Goal: Find specific page/section: Find specific page/section

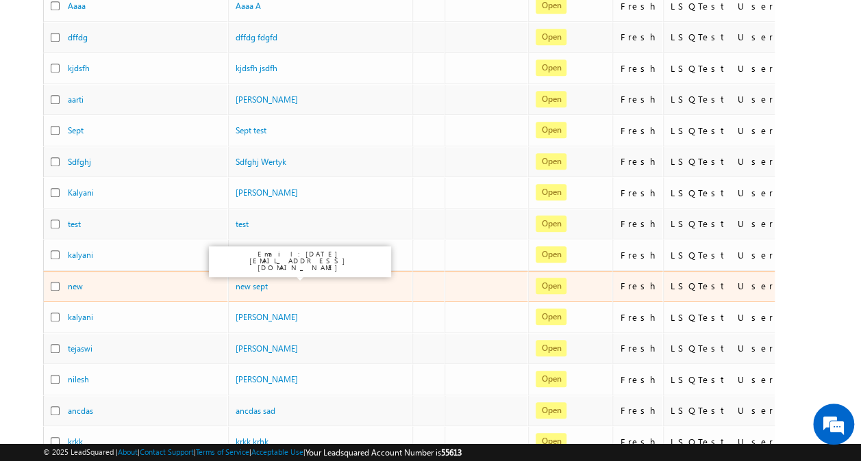
scroll to position [579, 0]
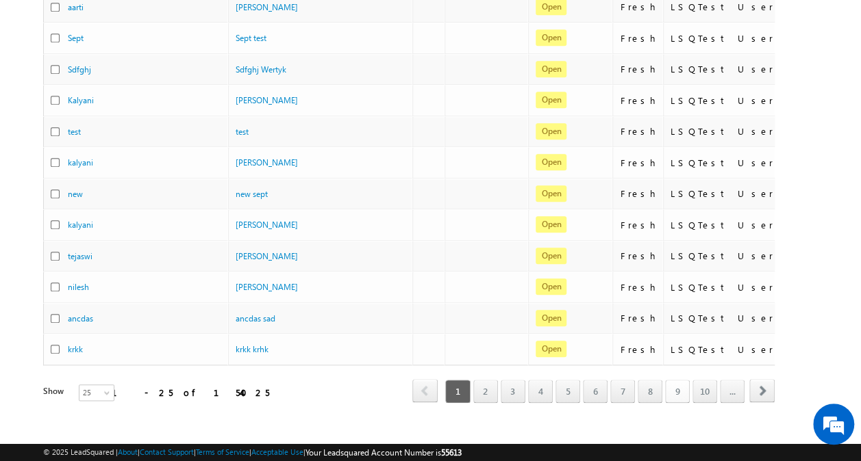
click at [682, 380] on link "9" at bounding box center [677, 391] width 25 height 23
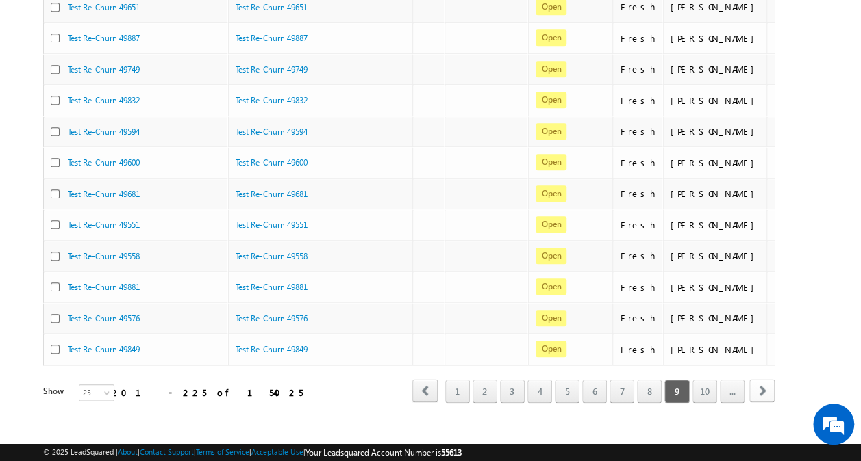
click at [764, 379] on span "next" at bounding box center [761, 390] width 25 height 23
click at [709, 380] on link "20" at bounding box center [704, 391] width 25 height 23
click at [730, 380] on link "..." at bounding box center [731, 391] width 25 height 23
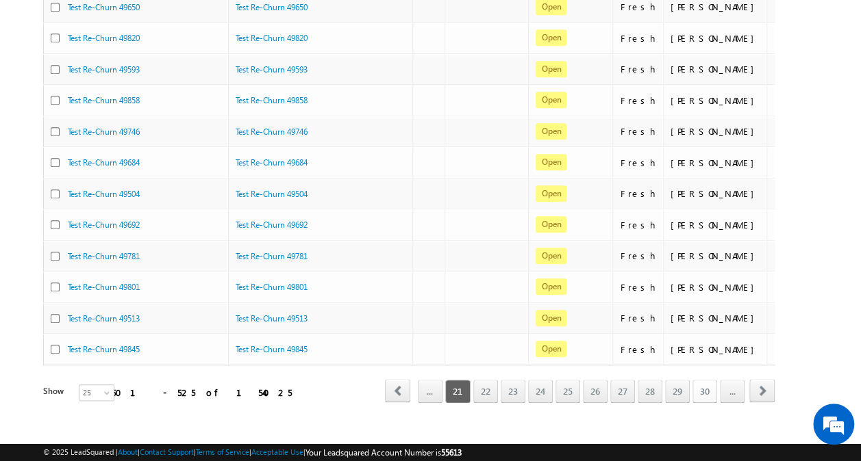
click at [712, 380] on link "30" at bounding box center [704, 391] width 25 height 23
click at [728, 380] on link "..." at bounding box center [731, 391] width 25 height 23
click at [713, 380] on link "40" at bounding box center [704, 391] width 25 height 23
click at [737, 380] on link "..." at bounding box center [731, 391] width 25 height 23
click at [708, 380] on link "50" at bounding box center [704, 391] width 25 height 23
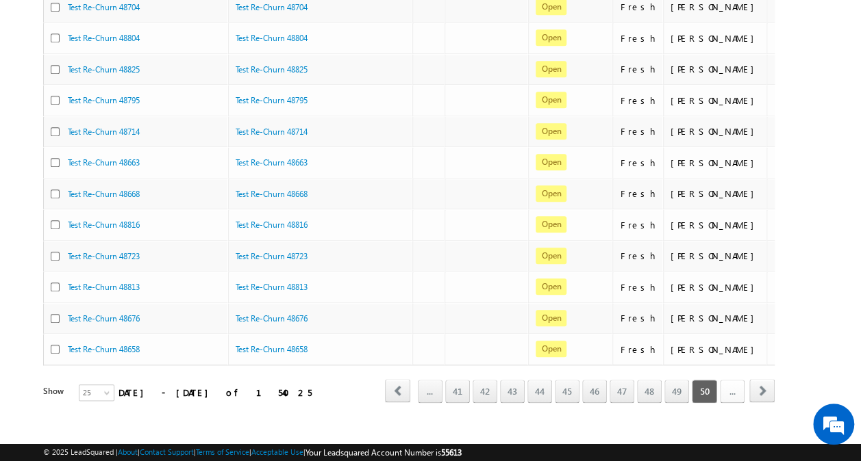
click at [722, 380] on link "..." at bounding box center [731, 391] width 25 height 23
click at [713, 381] on link "60" at bounding box center [704, 391] width 25 height 23
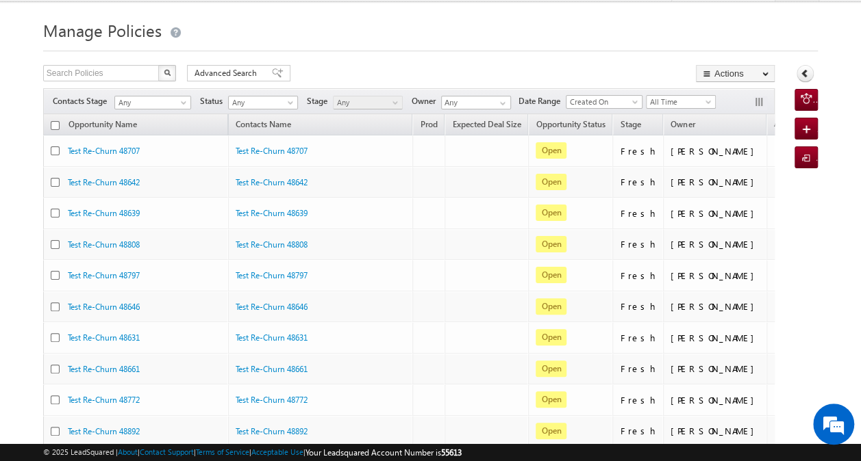
scroll to position [0, 0]
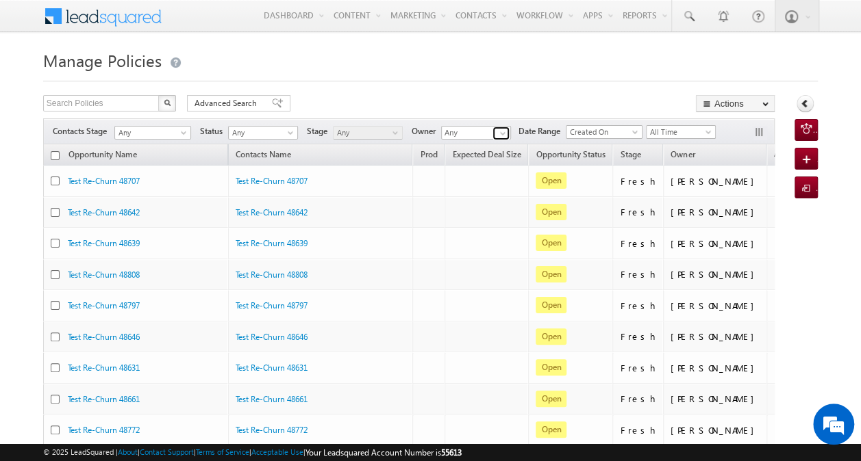
click at [501, 131] on span at bounding box center [502, 133] width 11 height 11
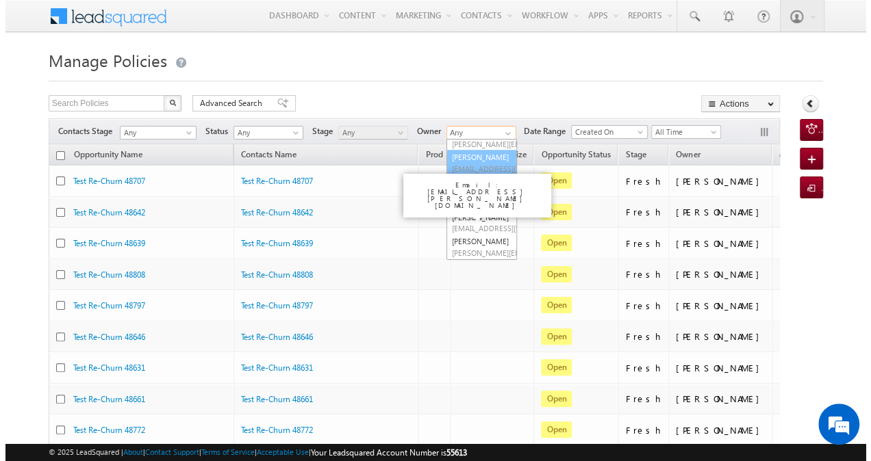
scroll to position [574, 0]
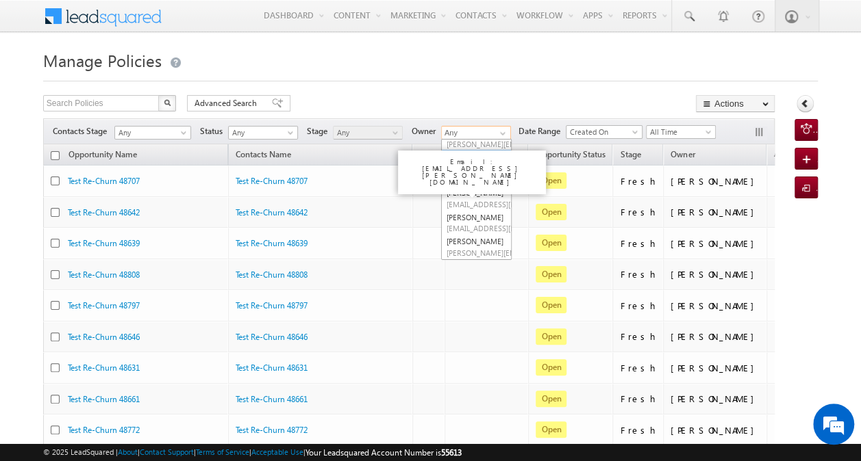
click at [463, 176] on link "[PERSON_NAME] [EMAIL_ADDRESS][PERSON_NAME][DOMAIN_NAME]" at bounding box center [476, 163] width 71 height 26
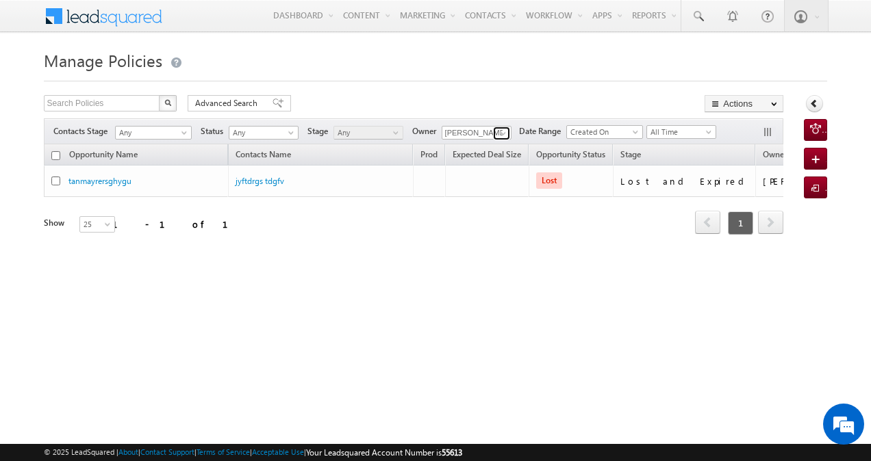
click at [501, 133] on span at bounding box center [503, 133] width 11 height 11
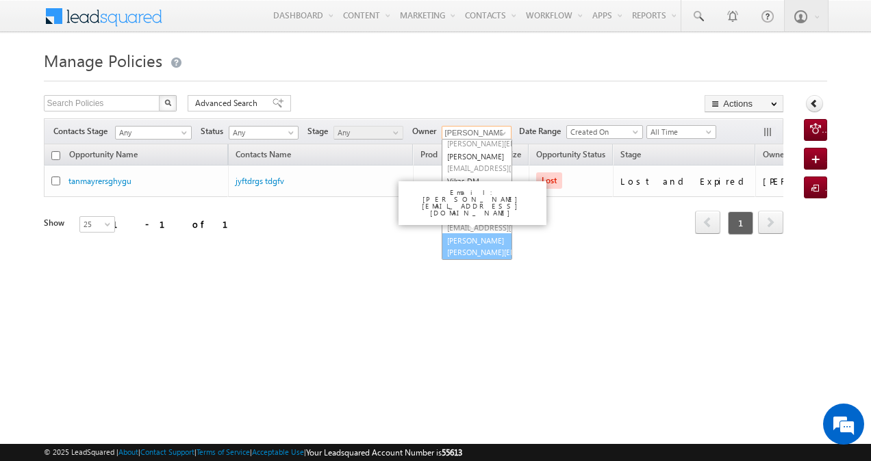
scroll to position [620, 0]
click at [466, 242] on link "[PERSON_NAME] [PERSON_NAME][EMAIL_ADDRESS][DOMAIN_NAME]" at bounding box center [477, 246] width 71 height 26
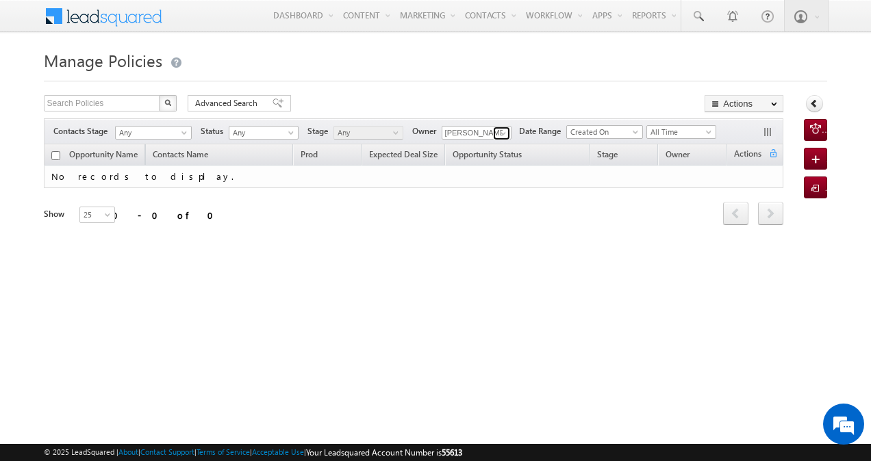
click at [502, 133] on span at bounding box center [503, 133] width 11 height 11
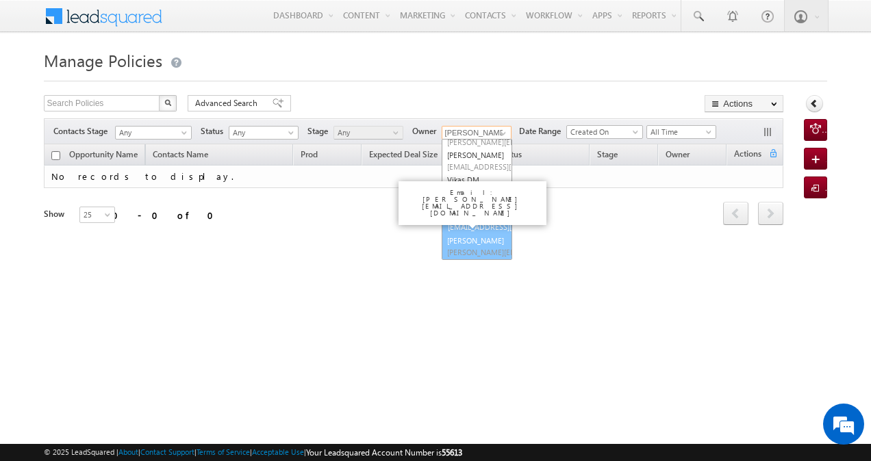
scroll to position [620, 0]
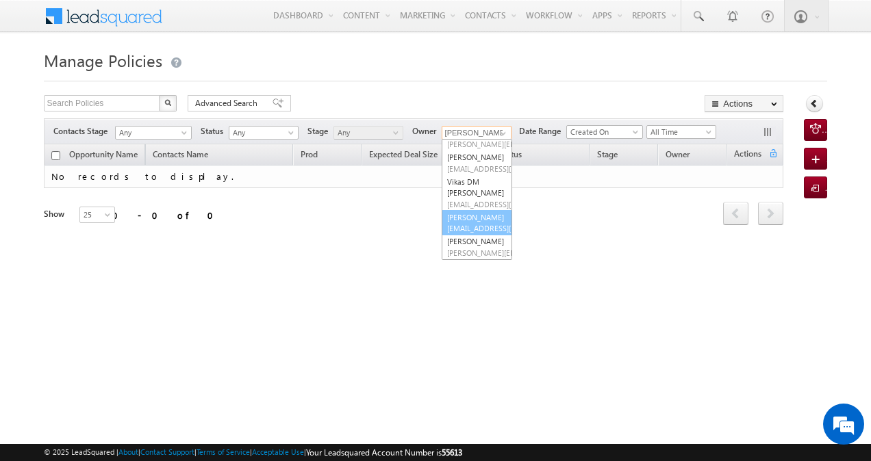
click at [466, 223] on span "[EMAIL_ADDRESS][DOMAIN_NAME]" at bounding box center [508, 228] width 123 height 10
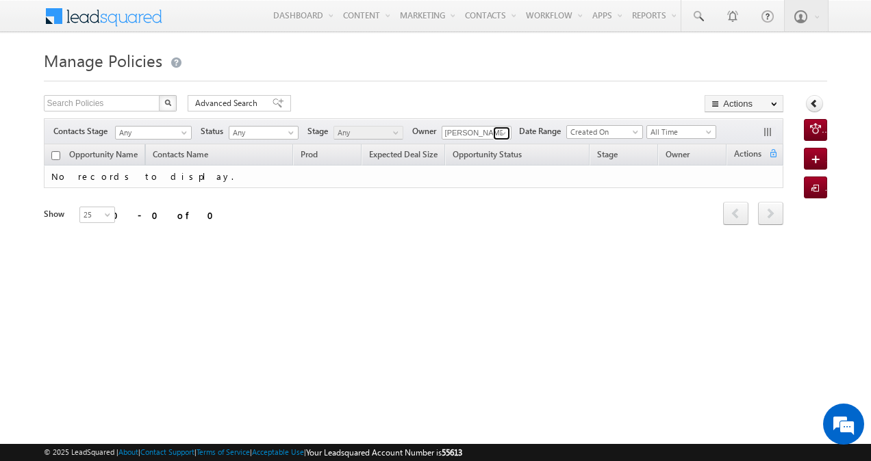
click at [500, 130] on span at bounding box center [503, 133] width 11 height 11
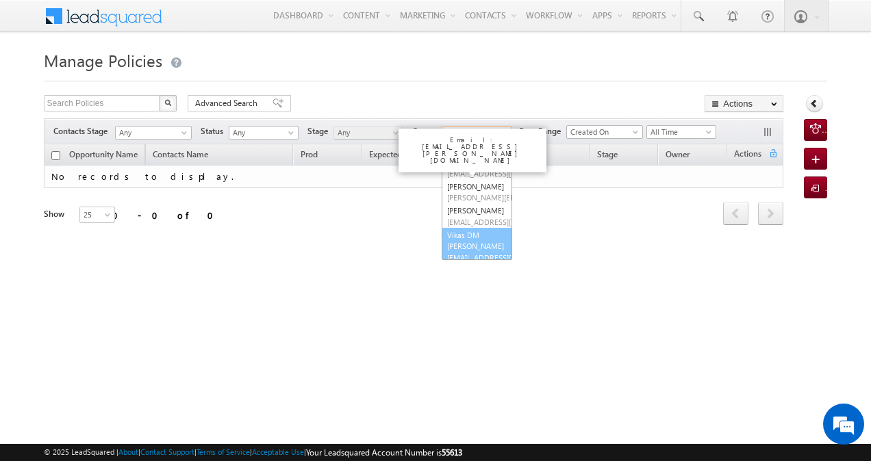
scroll to position [510, 0]
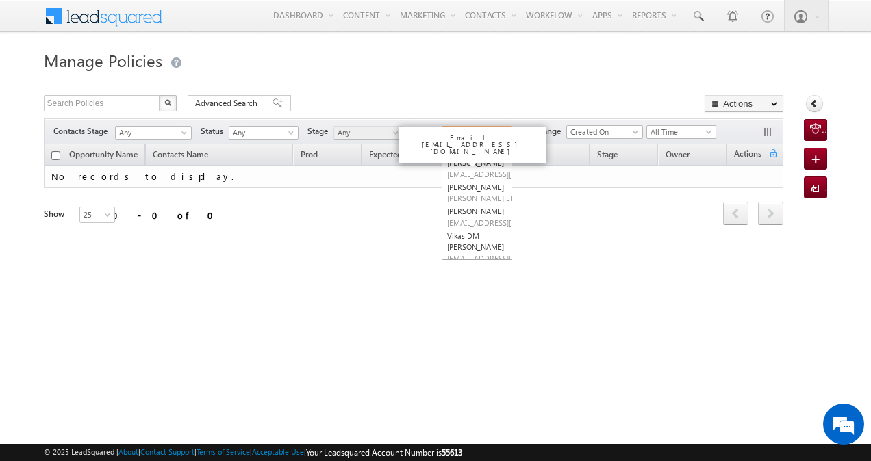
click at [475, 141] on span "[EMAIL_ADDRESS][DOMAIN_NAME]" at bounding box center [508, 136] width 123 height 10
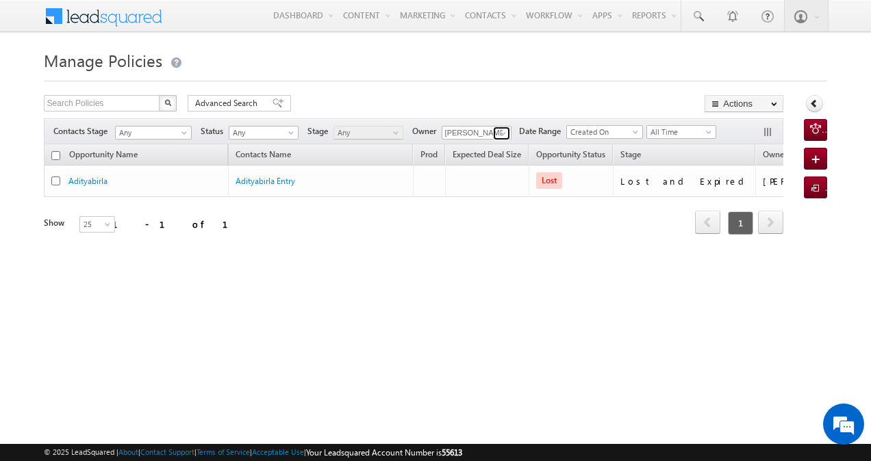
click at [500, 136] on span at bounding box center [503, 133] width 11 height 11
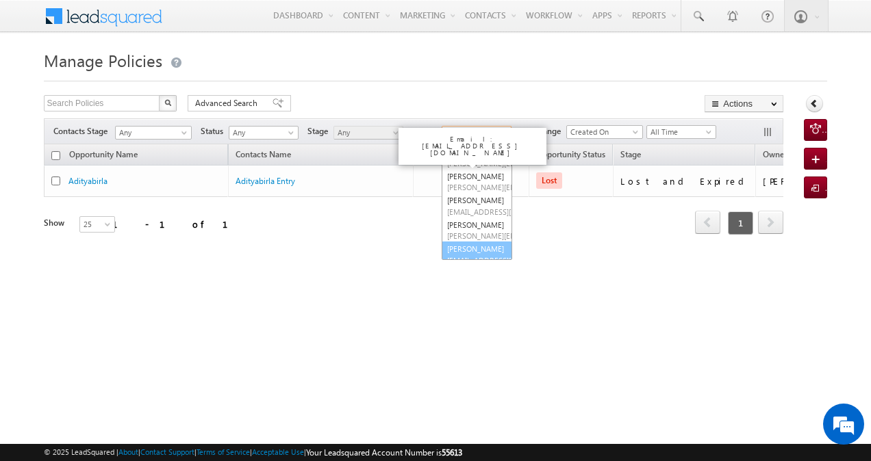
scroll to position [383, 0]
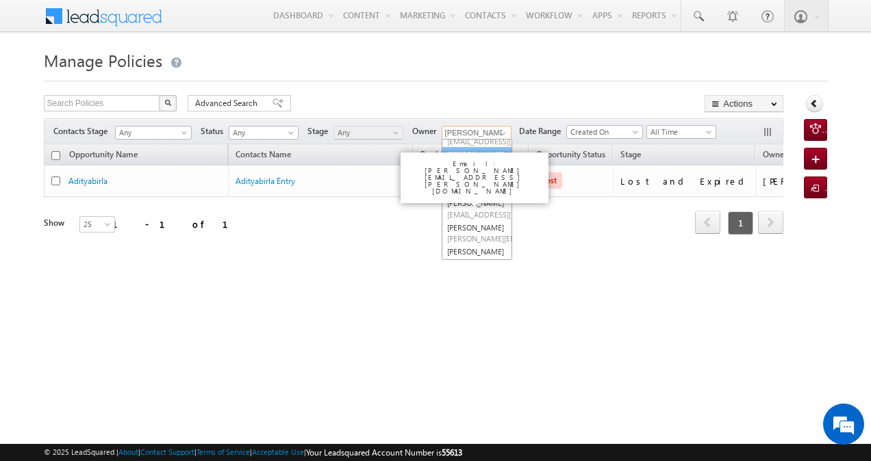
click at [481, 173] on link "[PERSON_NAME] [PERSON_NAME][EMAIL_ADDRESS][PERSON_NAME][DOMAIN_NAME]" at bounding box center [477, 160] width 71 height 26
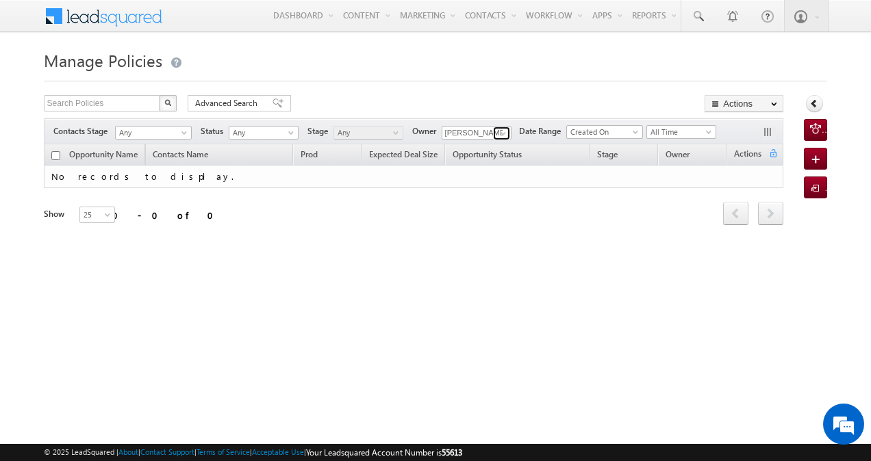
click at [502, 133] on span at bounding box center [503, 133] width 11 height 11
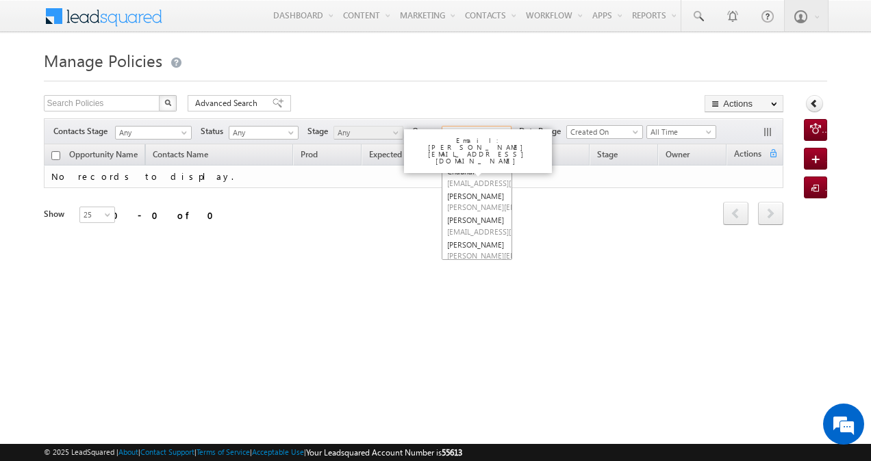
scroll to position [129, 0]
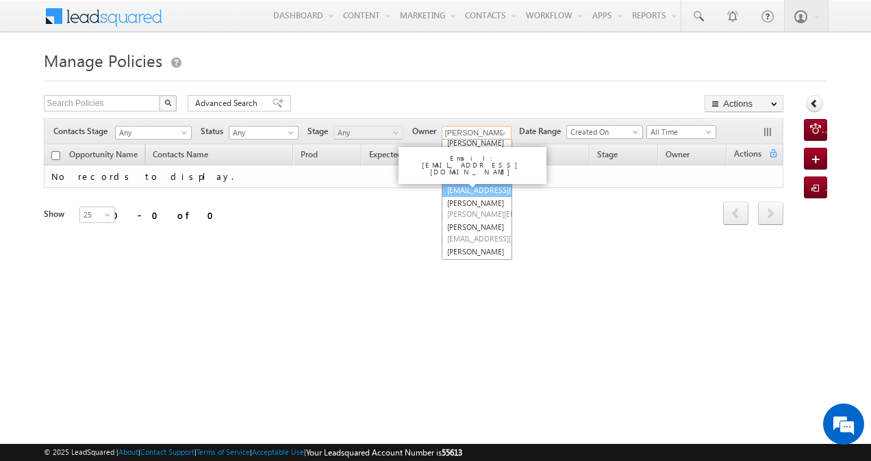
click at [468, 197] on link "Bandana Chauhan [EMAIL_ADDRESS][DOMAIN_NAME]" at bounding box center [477, 178] width 71 height 37
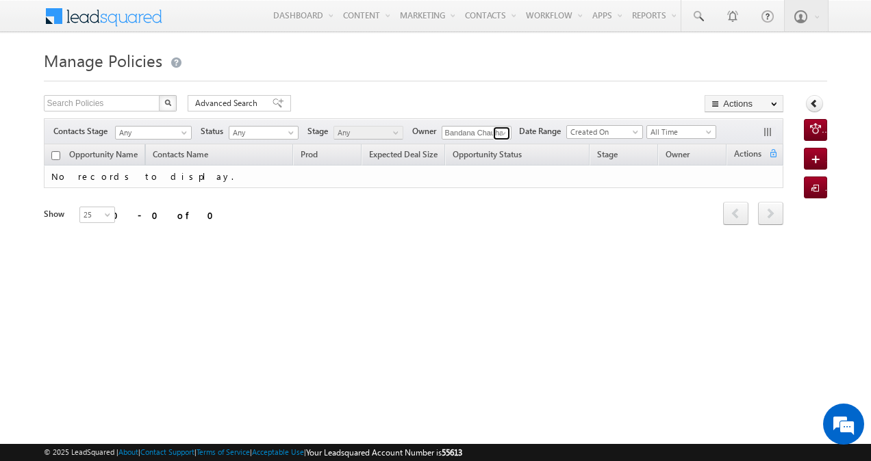
click at [500, 133] on span at bounding box center [503, 133] width 11 height 11
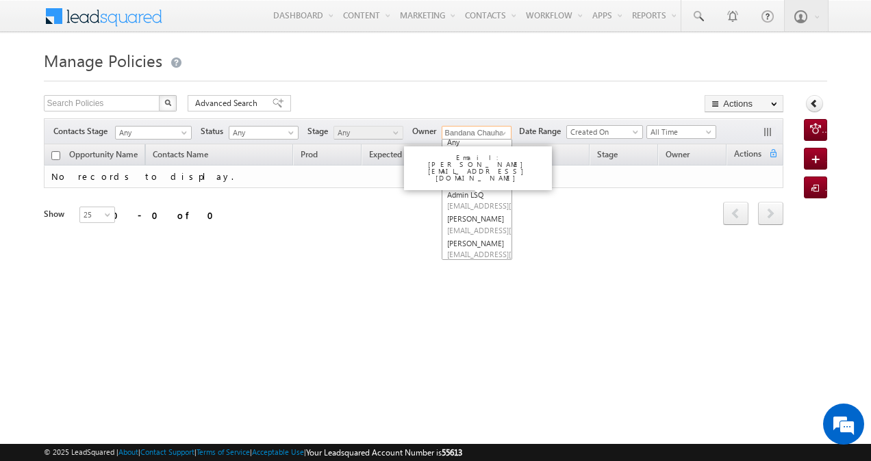
scroll to position [3, 0]
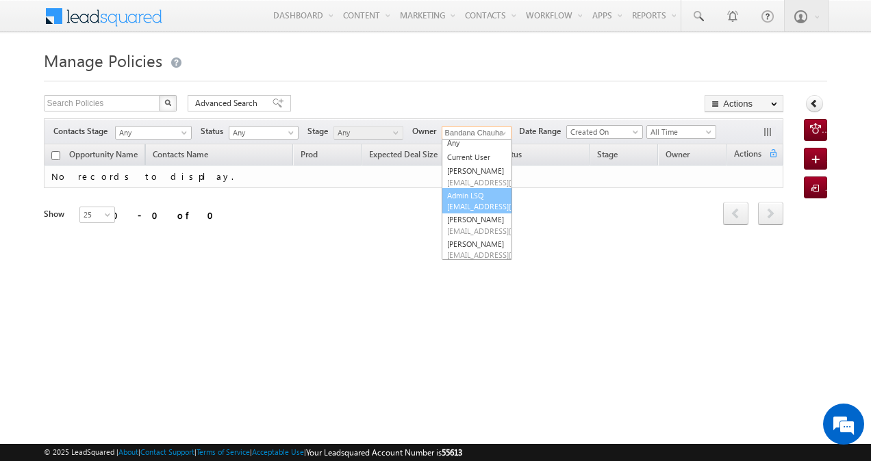
click at [472, 191] on link "Admin LSQ [EMAIL_ADDRESS][DOMAIN_NAME]" at bounding box center [477, 201] width 71 height 26
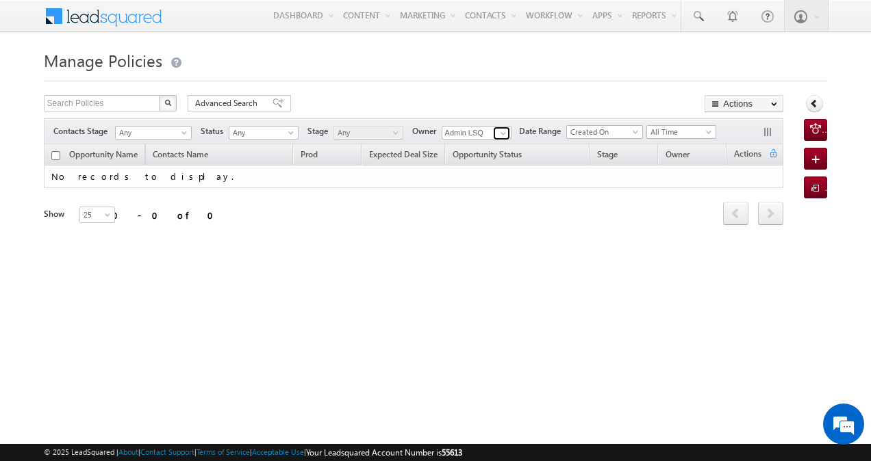
click at [497, 133] on link at bounding box center [501, 134] width 17 height 14
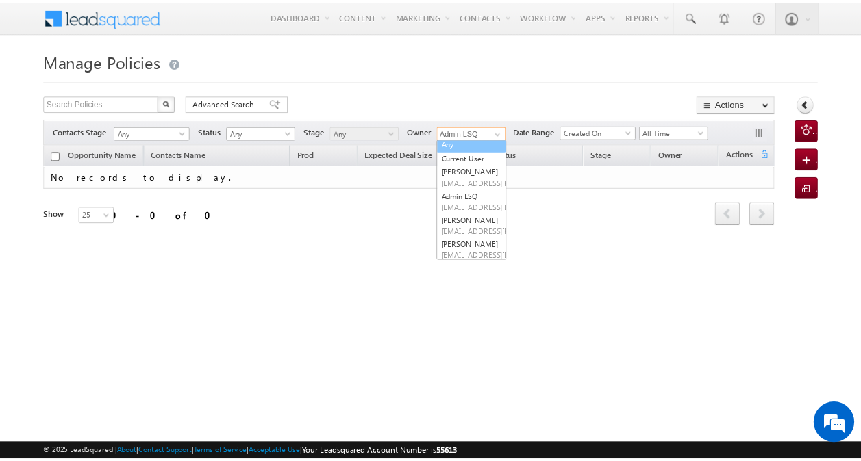
scroll to position [0, 0]
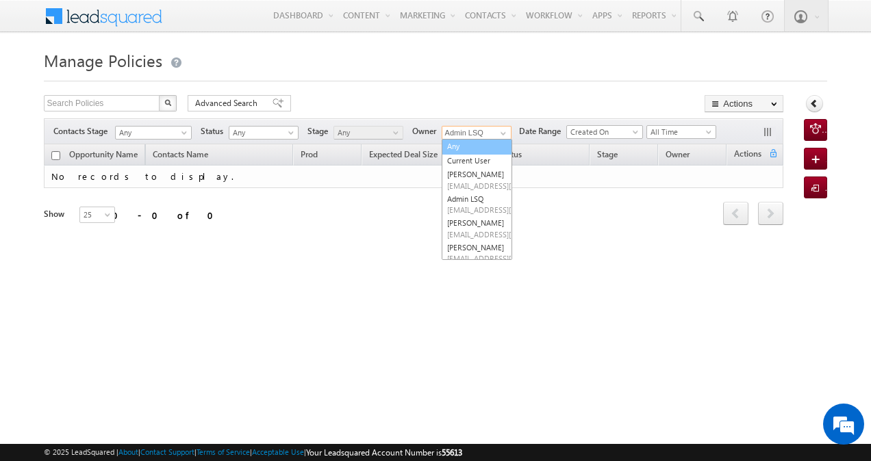
click at [467, 149] on link "Any" at bounding box center [477, 147] width 71 height 16
type input "Any"
